Goal: Task Accomplishment & Management: Manage account settings

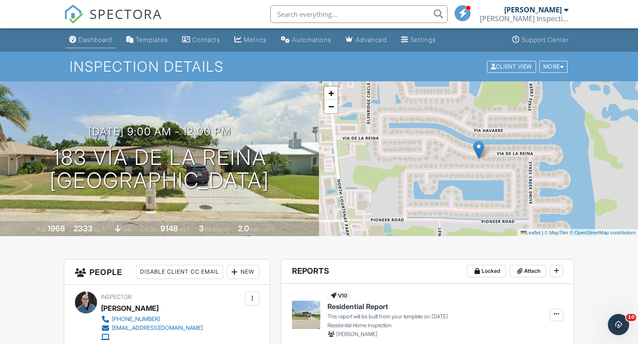
click at [95, 39] on div "Dashboard" at bounding box center [95, 40] width 34 height 8
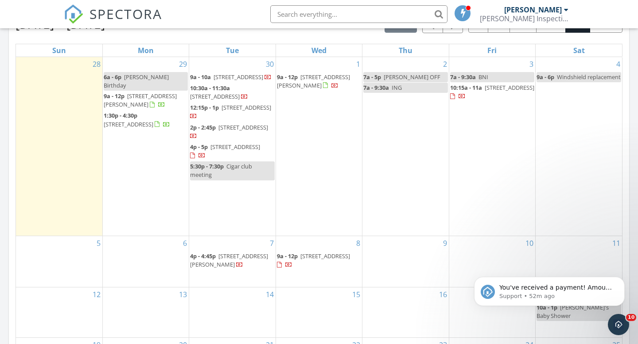
scroll to position [481, 0]
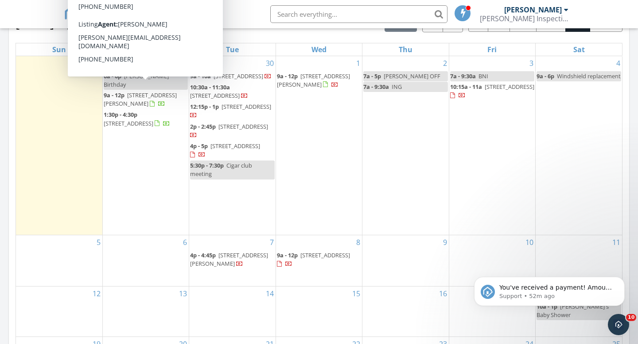
click at [243, 16] on div "SPECTORA Allen Lucas Lucas Inspection Services Role: Inspector Change Role Dash…" at bounding box center [319, 14] width 510 height 28
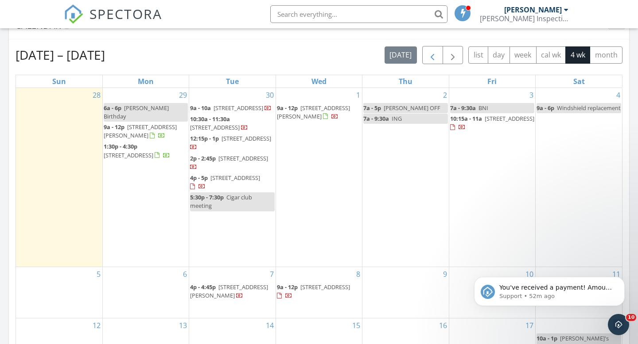
scroll to position [449, 0]
click at [431, 61] on span "button" at bounding box center [432, 56] width 11 height 11
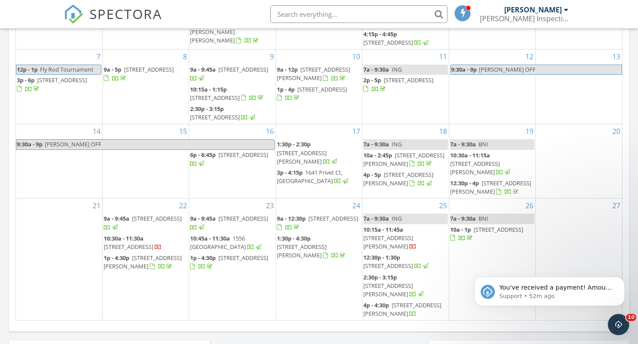
scroll to position [576, 0]
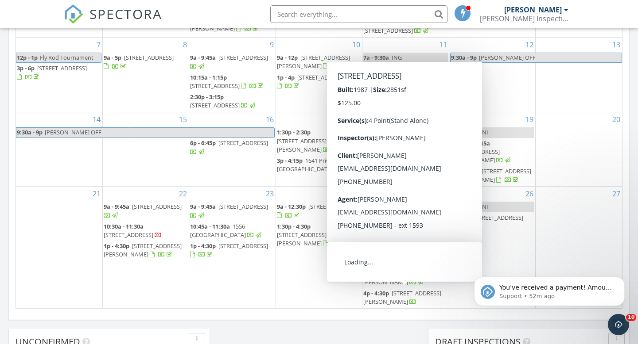
click at [394, 300] on span "1035 Tudor Ln, Titusville 32780" at bounding box center [402, 298] width 78 height 16
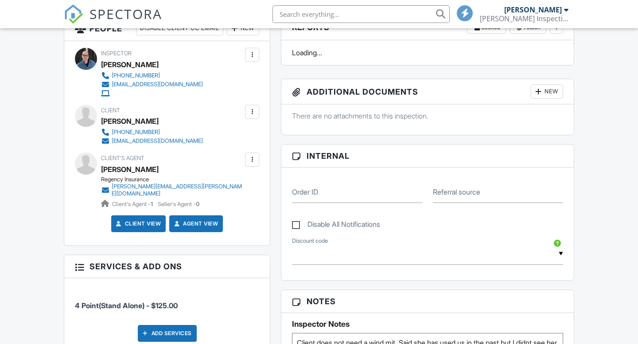
scroll to position [244, 0]
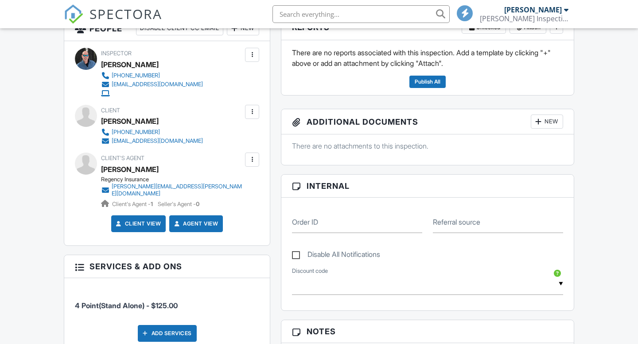
click at [249, 117] on div at bounding box center [252, 112] width 14 height 14
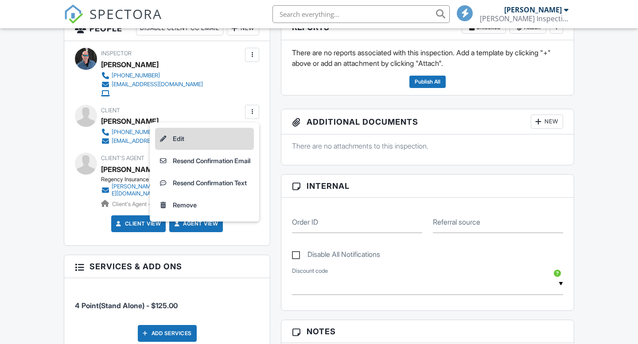
click at [235, 142] on li "Edit" at bounding box center [204, 139] width 99 height 22
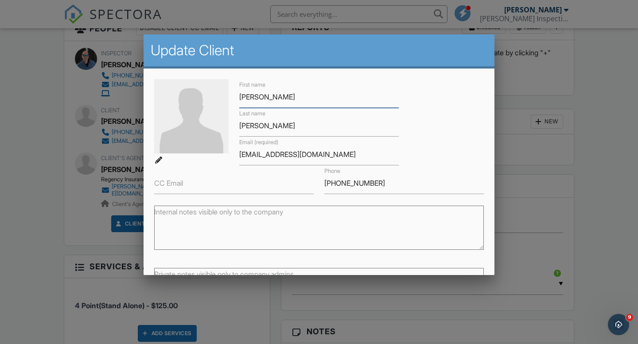
scroll to position [77, 0]
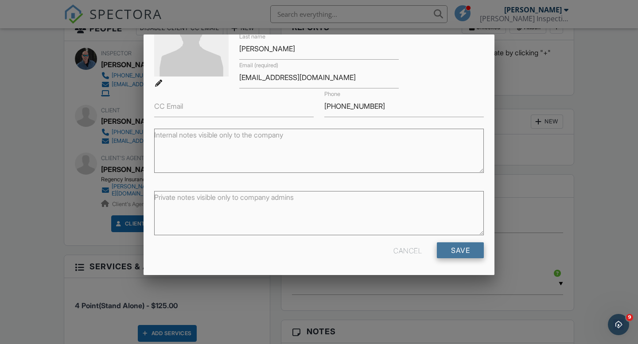
type input "Sheila"
click at [452, 252] on input "Save" at bounding box center [460, 251] width 47 height 16
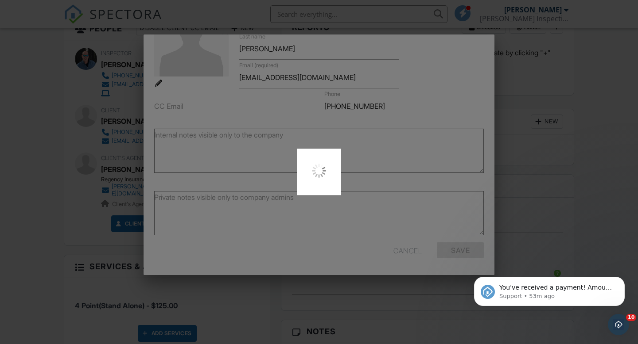
scroll to position [0, 0]
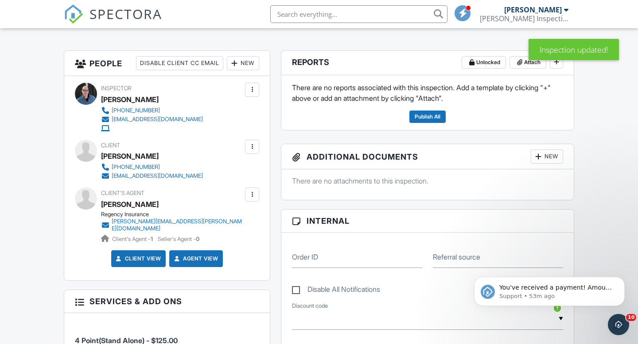
scroll to position [202, 0]
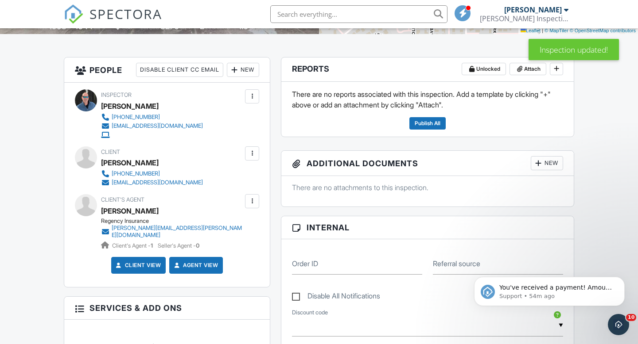
click at [250, 155] on div at bounding box center [251, 153] width 9 height 9
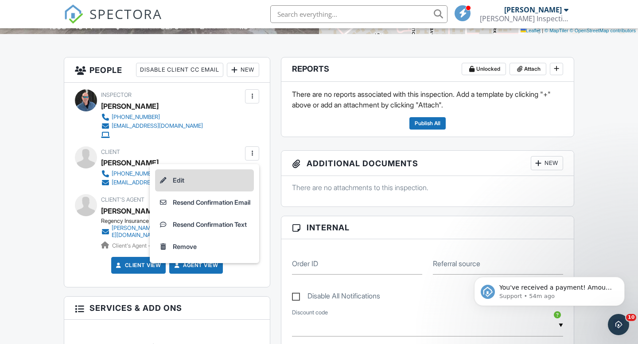
click at [208, 182] on li "Edit" at bounding box center [204, 181] width 99 height 22
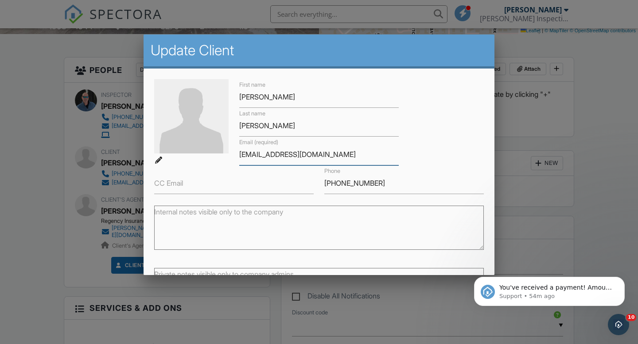
click at [259, 158] on input "a.shelia47@yahoo.com" at bounding box center [318, 155] width 159 height 22
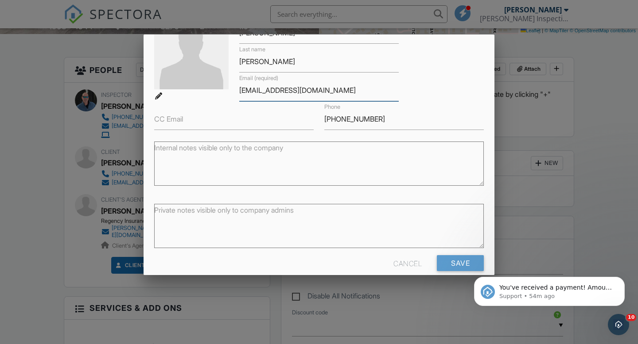
scroll to position [77, 0]
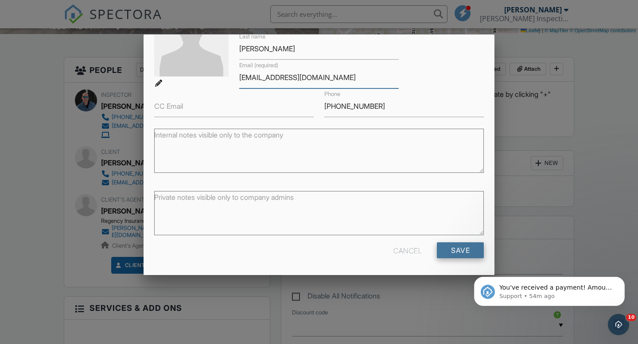
type input "a.sheila47@yahoo.com"
click at [472, 255] on input "Save" at bounding box center [460, 251] width 47 height 16
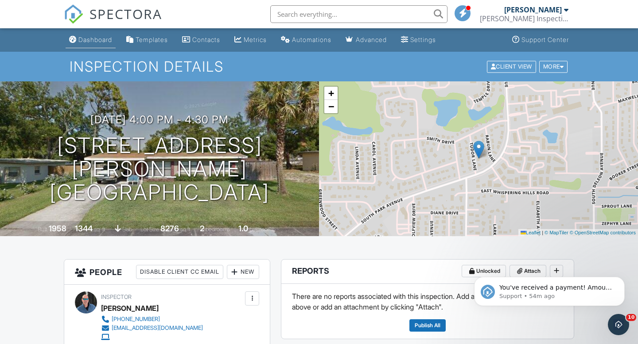
click at [97, 43] on div "Dashboard" at bounding box center [95, 40] width 34 height 8
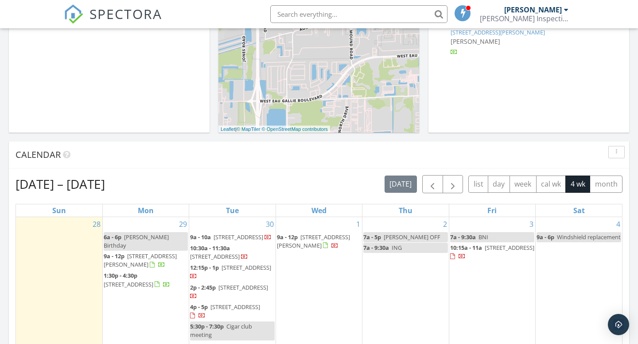
scroll to position [320, 0]
click at [433, 182] on span "button" at bounding box center [432, 184] width 11 height 11
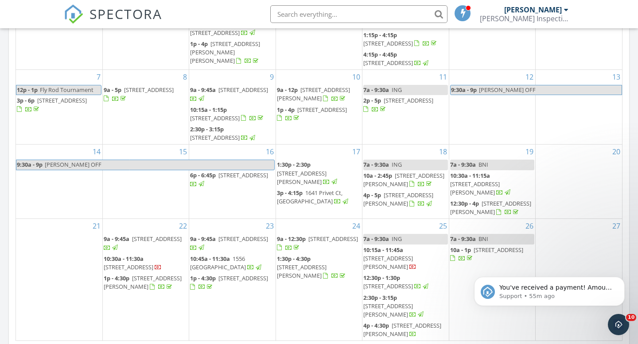
scroll to position [0, 0]
click at [391, 331] on span "1035 Tudor Ln, Titusville 32780" at bounding box center [402, 330] width 78 height 16
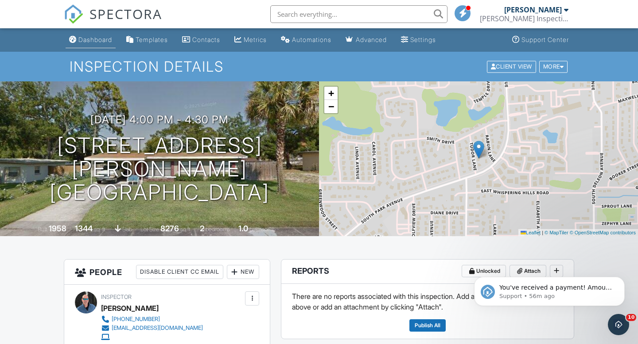
click at [91, 48] on link "Dashboard" at bounding box center [91, 40] width 50 height 16
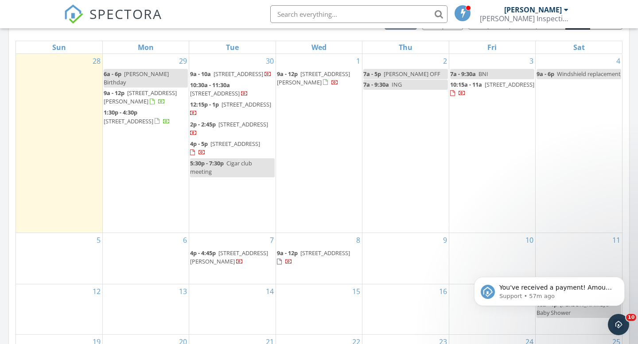
scroll to position [485, 0]
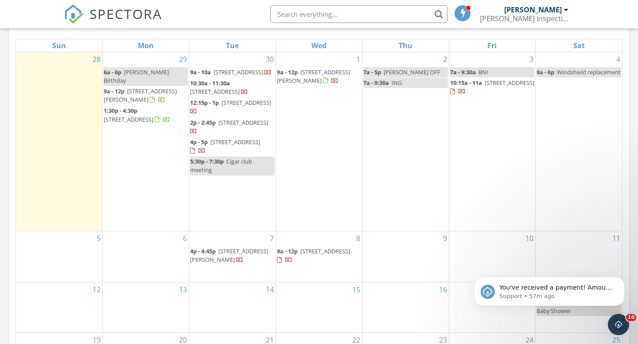
click at [153, 87] on span "[STREET_ADDRESS][PERSON_NAME]" at bounding box center [140, 95] width 73 height 16
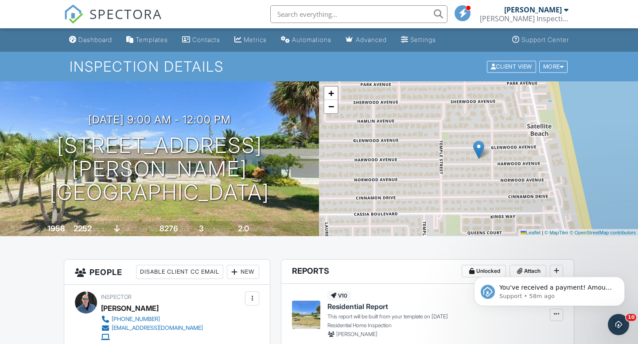
scroll to position [4, 0]
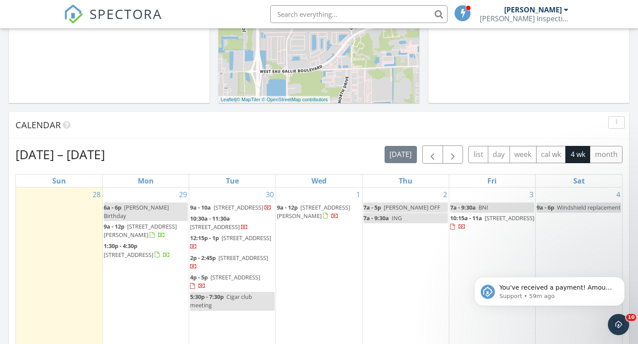
scroll to position [340, 0]
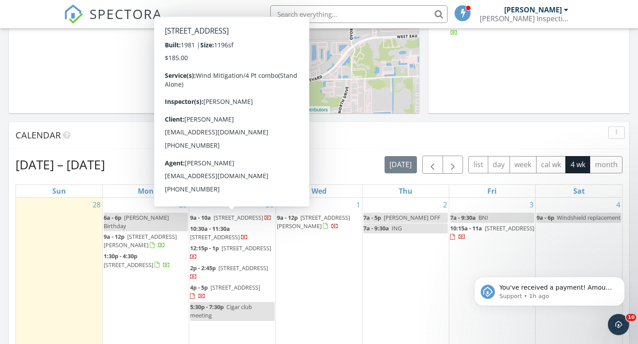
click at [108, 144] on div "Calendar" at bounding box center [319, 135] width 620 height 27
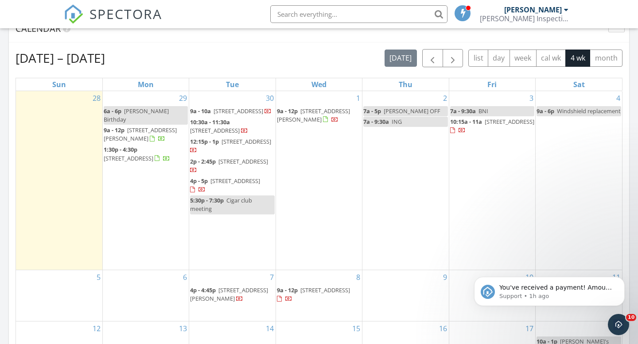
scroll to position [453, 0]
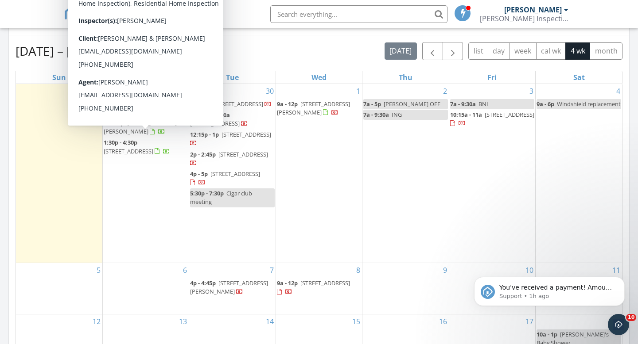
click at [136, 147] on span "2565 Ravenswood Dr, Titusville 32780" at bounding box center [129, 151] width 50 height 8
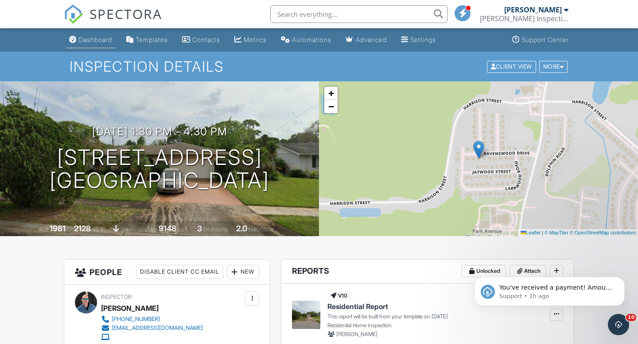
click at [95, 45] on link "Dashboard" at bounding box center [91, 40] width 50 height 16
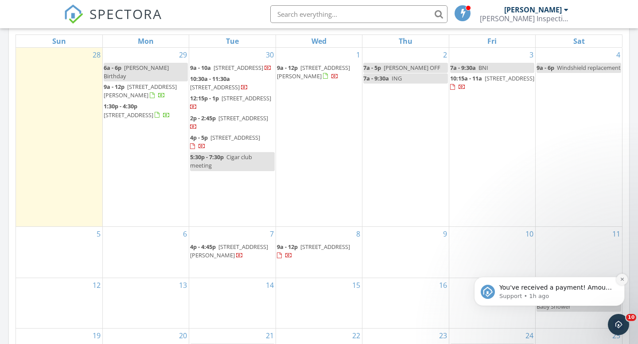
click at [622, 280] on icon "Dismiss notification" at bounding box center [621, 279] width 3 height 3
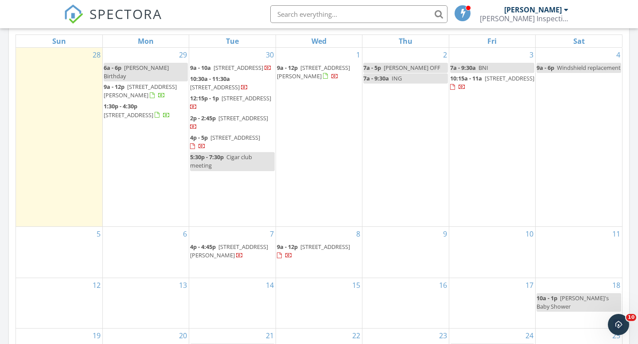
click at [38, 17] on nav "SPECTORA [PERSON_NAME] Inspection Services Role: Inspector Change Role Dashboar…" at bounding box center [319, 14] width 638 height 28
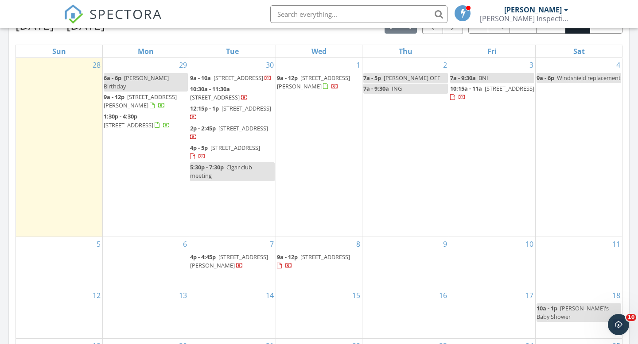
scroll to position [476, 0]
